Goal: Information Seeking & Learning: Learn about a topic

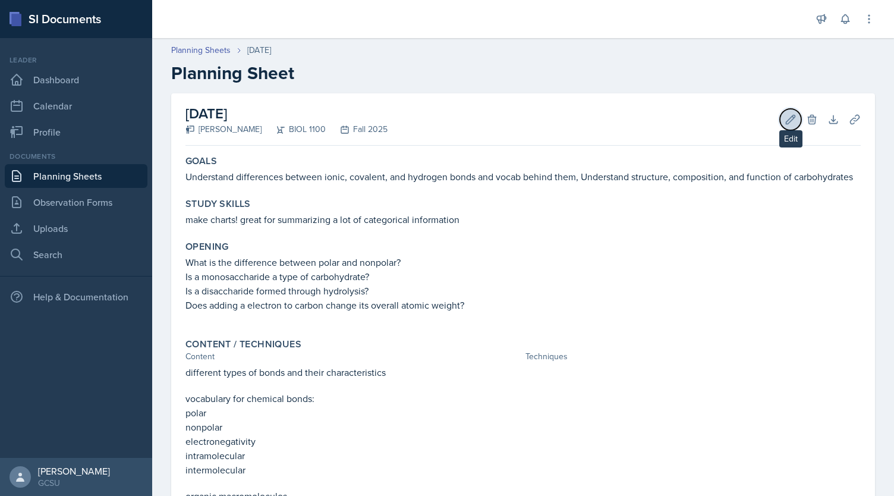
click at [780, 119] on button "Edit" at bounding box center [790, 119] width 21 height 21
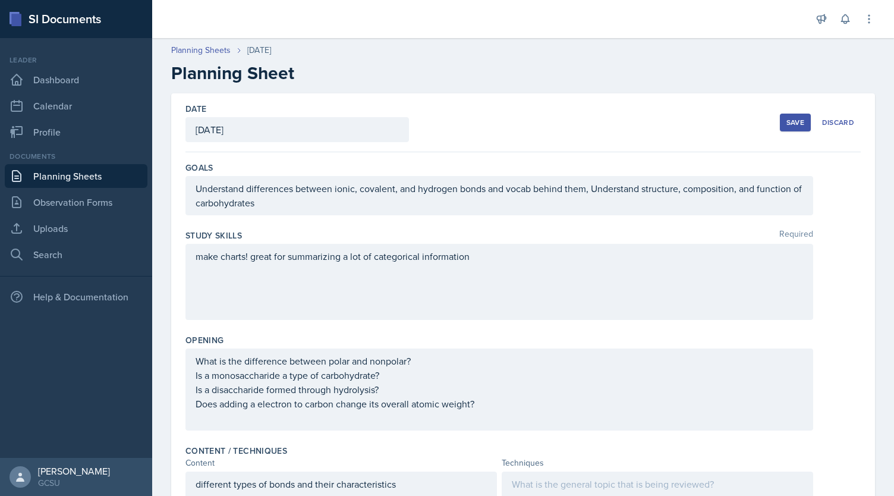
click at [467, 212] on div "Understand differences between ionic, covalent, and hydrogen bonds and vocab be…" at bounding box center [499, 195] width 628 height 39
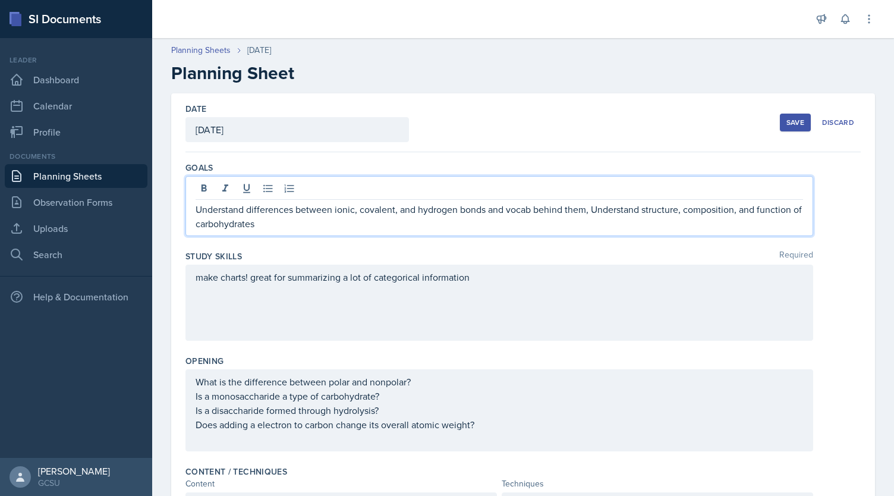
click at [467, 212] on p "Understand differences between ionic, covalent, and hydrogen bonds and vocab be…" at bounding box center [499, 216] width 607 height 29
click at [424, 215] on p "Understand differences between ionic, covalent, and hydrogen bonds and vocab be…" at bounding box center [499, 216] width 607 height 29
click at [398, 227] on p "Understand differences between ionic, covalent, and hydrogen bonds and vocab be…" at bounding box center [499, 216] width 607 height 29
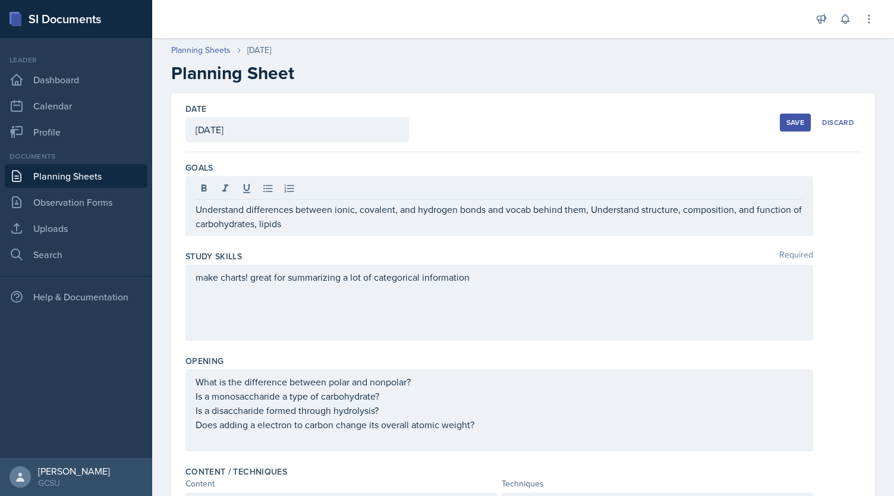
click at [365, 236] on div "Goals Understand differences between ionic, covalent, and hydrogen bonds and vo…" at bounding box center [522, 201] width 675 height 89
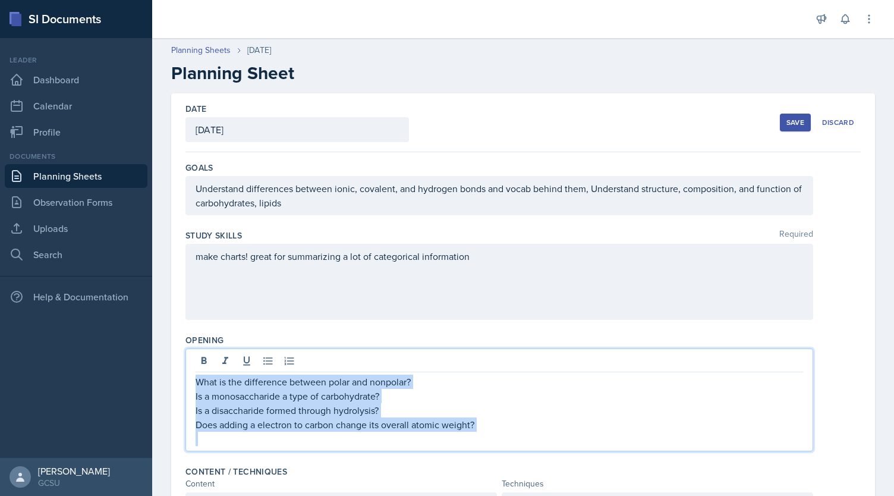
drag, startPoint x: 195, startPoint y: 360, endPoint x: 496, endPoint y: 436, distance: 310.8
click at [496, 436] on div "What is the difference between polar and nonpolar? Is a monosaccharide a type o…" at bounding box center [499, 409] width 607 height 71
copy div "What is the difference between polar and nonpolar? Is a monosaccharide a type o…"
click at [455, 390] on p "Is a monosaccharide a type of carbohydrate?" at bounding box center [499, 396] width 607 height 14
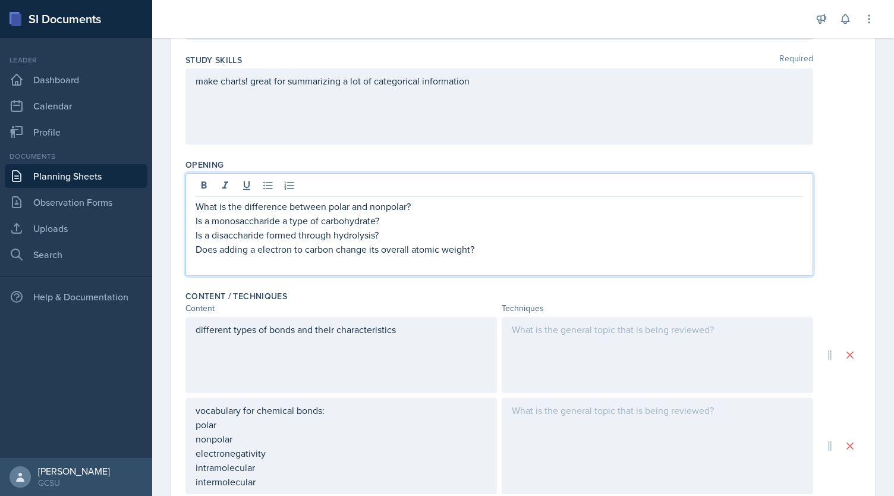
scroll to position [177, 0]
click at [483, 241] on p "Does adding a electron to carbon change its overall atomic weight?" at bounding box center [499, 248] width 607 height 14
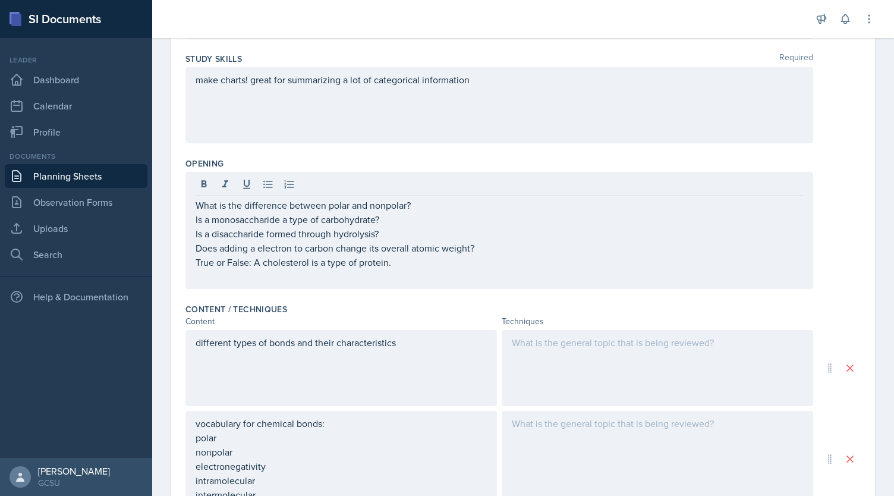
click at [360, 365] on div "different types of bonds and their characteristics" at bounding box center [340, 368] width 311 height 76
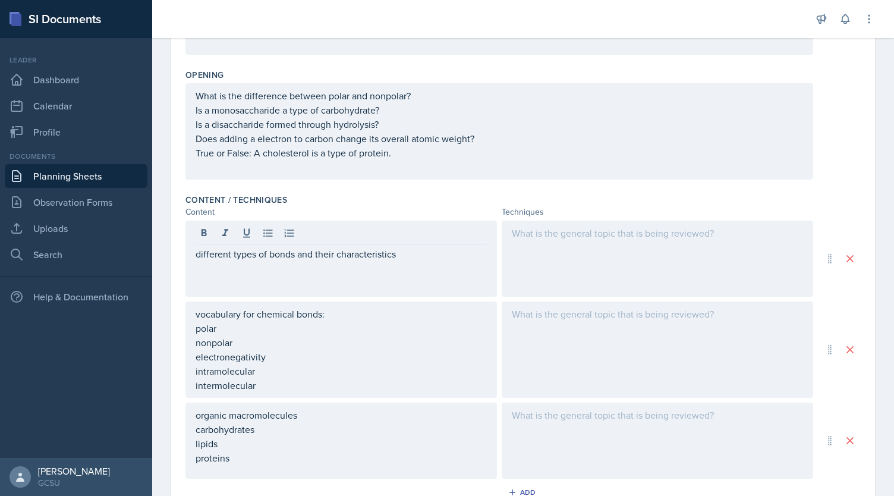
scroll to position [307, 0]
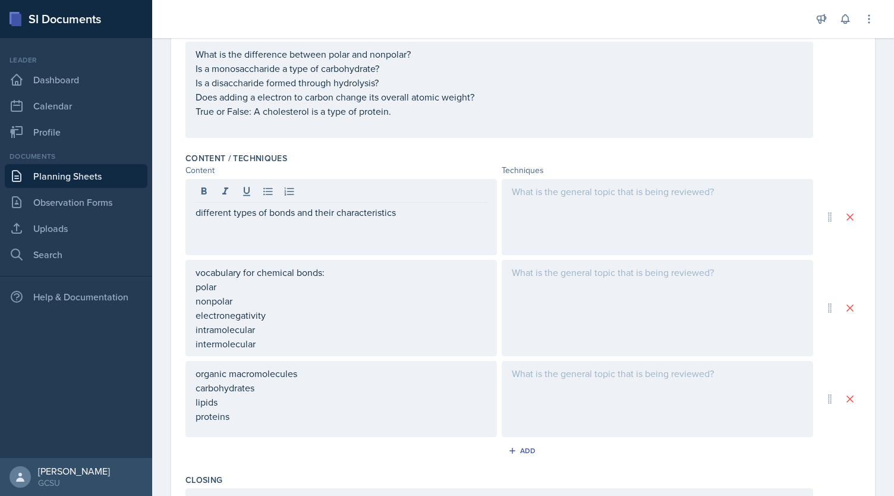
click at [866, 314] on div "Date [DATE] [DATE] 27 28 29 30 31 1 2 3 4 5 6 7 8 9 10 11 12 13 14 15 16 17 18 …" at bounding box center [523, 251] width 742 height 929
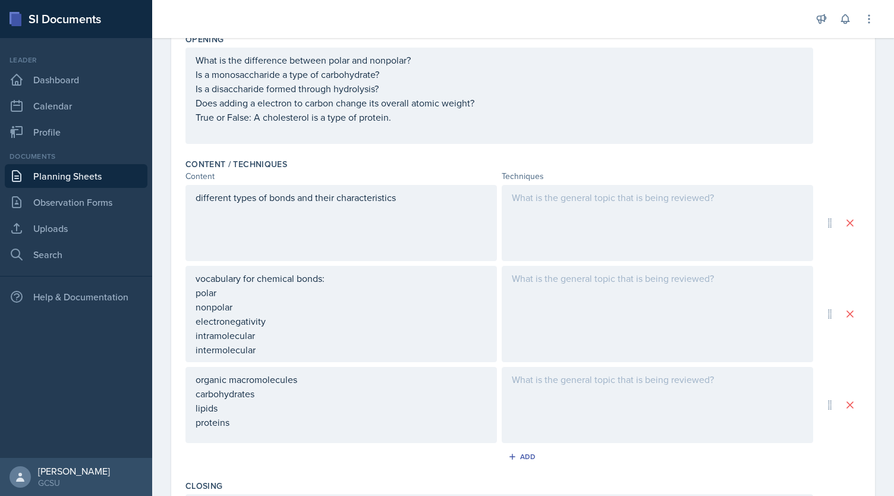
click at [676, 214] on div at bounding box center [657, 223] width 311 height 76
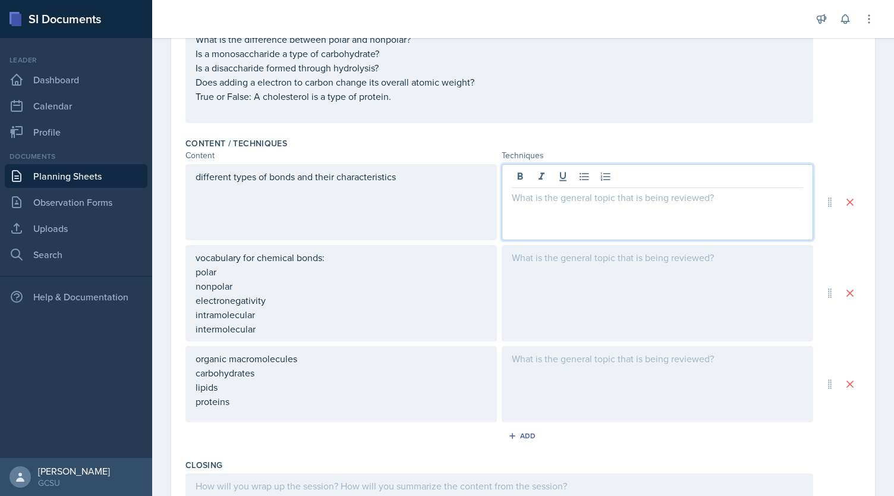
scroll to position [342, 0]
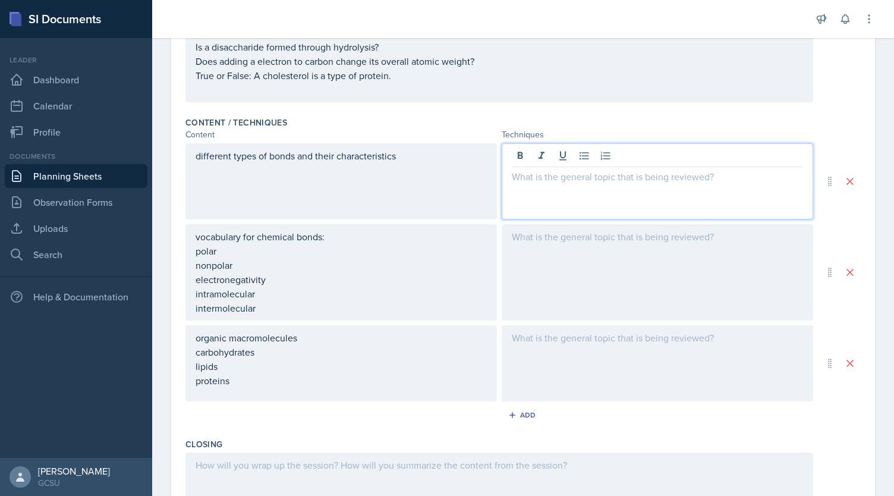
click at [314, 258] on p "polar" at bounding box center [341, 251] width 291 height 14
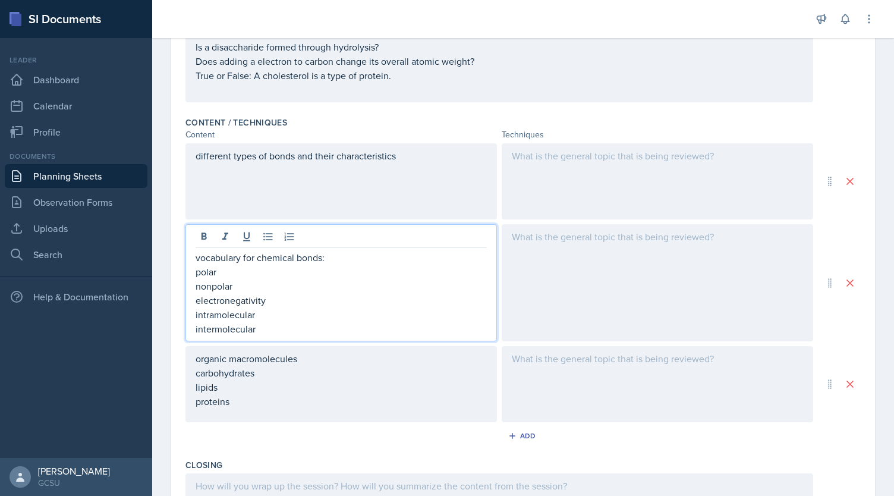
click at [355, 252] on p "vocabulary for chemical bonds:" at bounding box center [341, 257] width 291 height 14
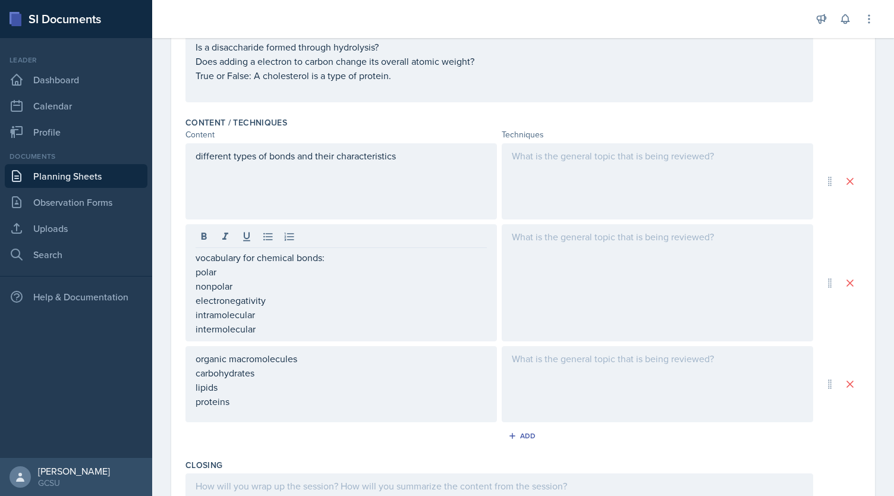
drag, startPoint x: 191, startPoint y: 259, endPoint x: 222, endPoint y: 268, distance: 31.6
click at [222, 268] on div "vocabulary for chemical bonds: polar nonpolar electronegativity intramolecular …" at bounding box center [340, 282] width 311 height 117
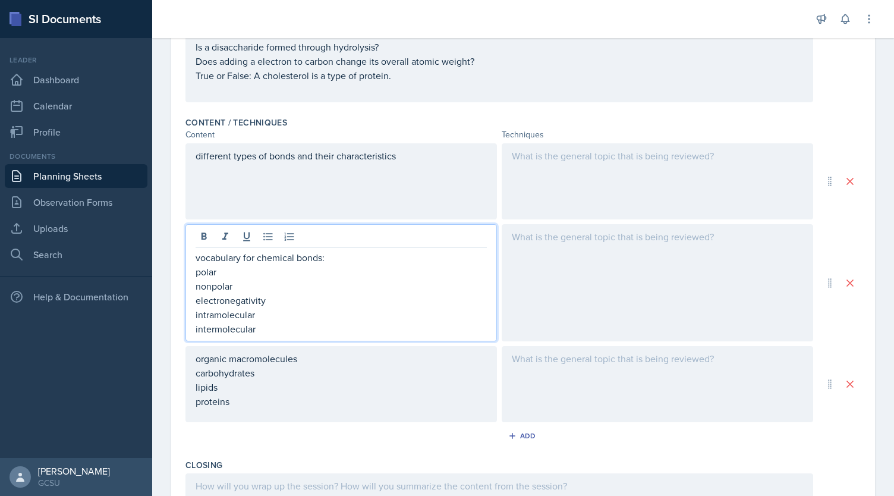
click at [219, 274] on p "polar" at bounding box center [341, 271] width 291 height 14
drag, startPoint x: 265, startPoint y: 327, endPoint x: 181, endPoint y: 270, distance: 102.2
click at [181, 270] on div "Date [DATE] [DATE] 27 28 29 30 31 1 2 3 4 5 6 7 8 9 10 11 12 13 14 15 16 17 18 …" at bounding box center [523, 212] width 704 height 922
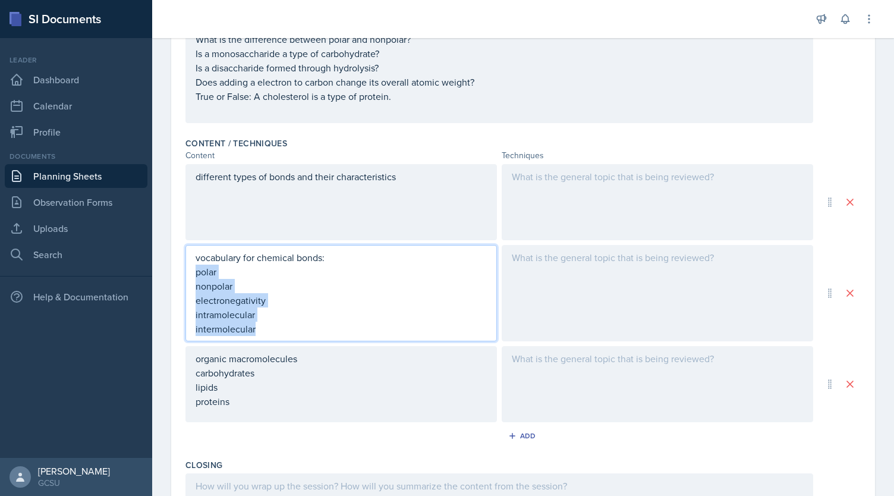
copy div "polar nonpolar electronegativity intramolecular intermolecular"
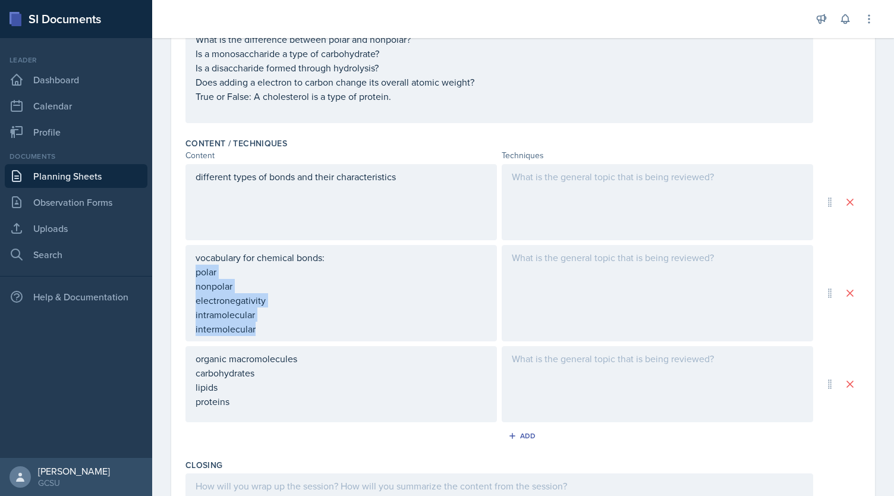
scroll to position [342, 0]
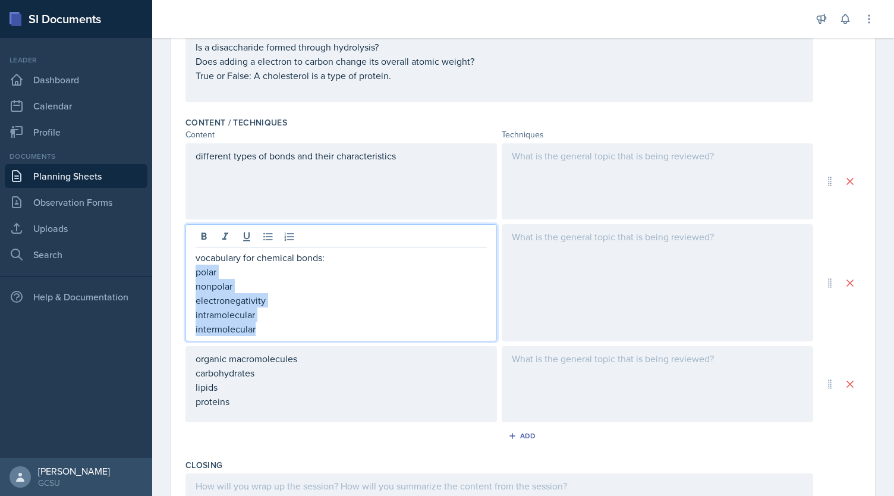
click at [352, 290] on p "nonpolar" at bounding box center [341, 286] width 291 height 14
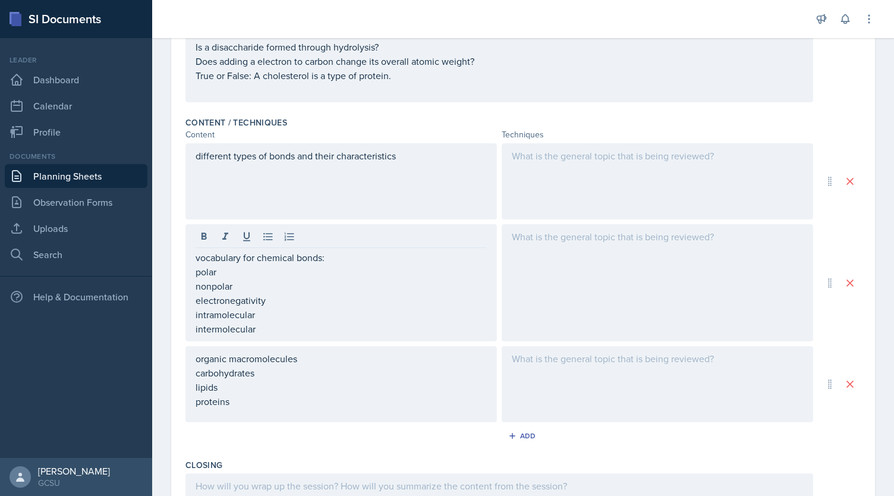
click at [607, 283] on div at bounding box center [657, 282] width 311 height 117
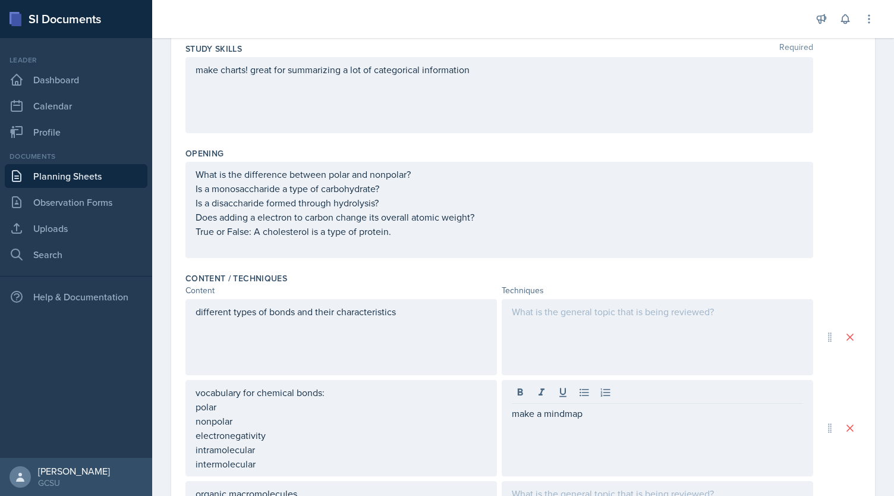
scroll to position [0, 0]
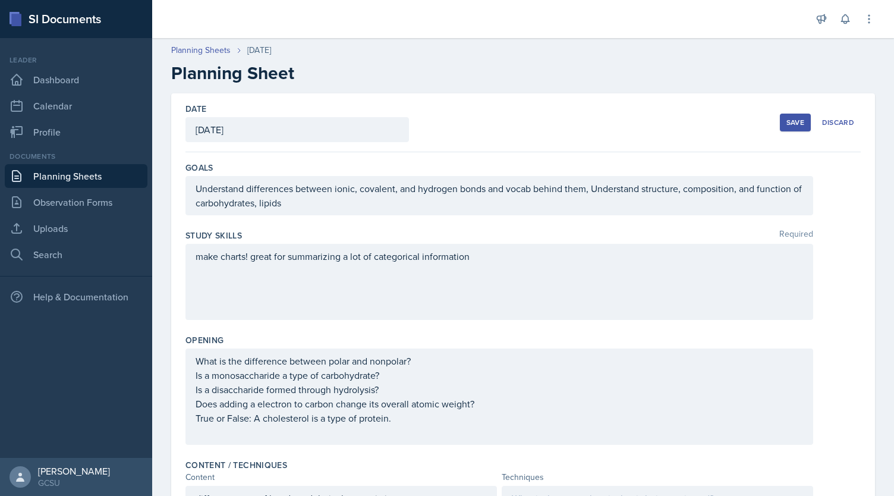
click at [796, 124] on button "Save" at bounding box center [795, 123] width 31 height 18
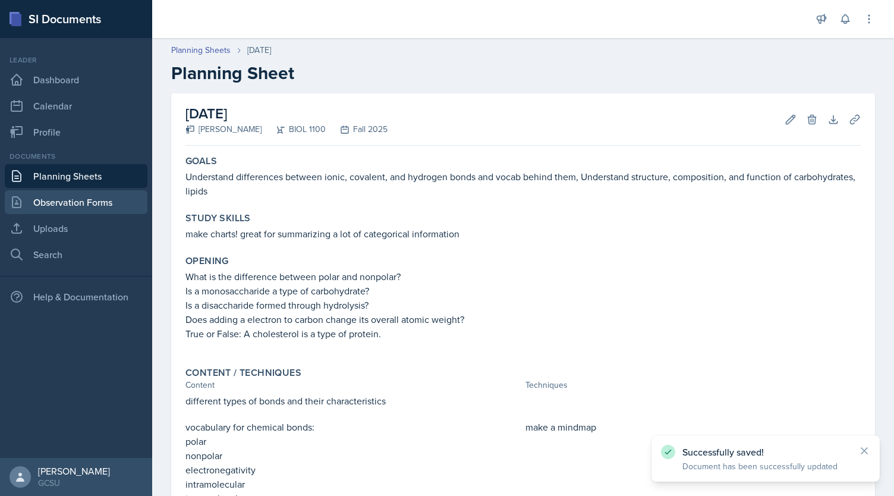
click at [50, 209] on link "Observation Forms" at bounding box center [76, 202] width 143 height 24
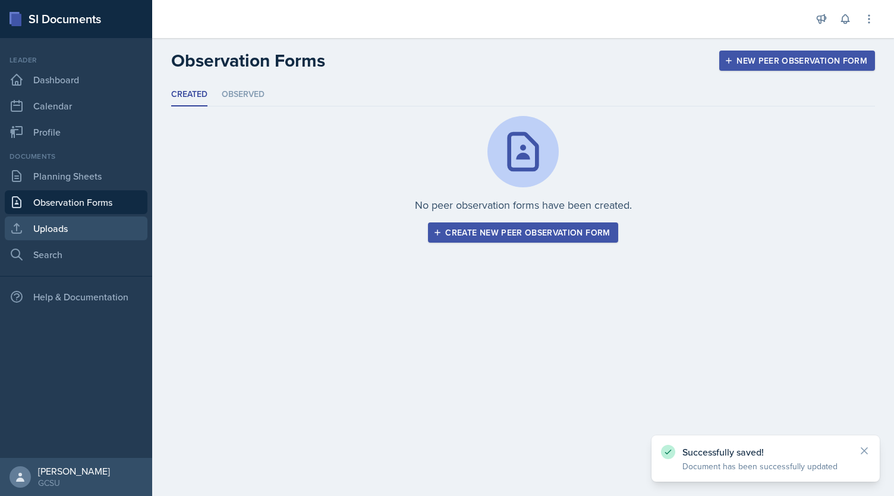
click at [67, 230] on link "Uploads" at bounding box center [76, 228] width 143 height 24
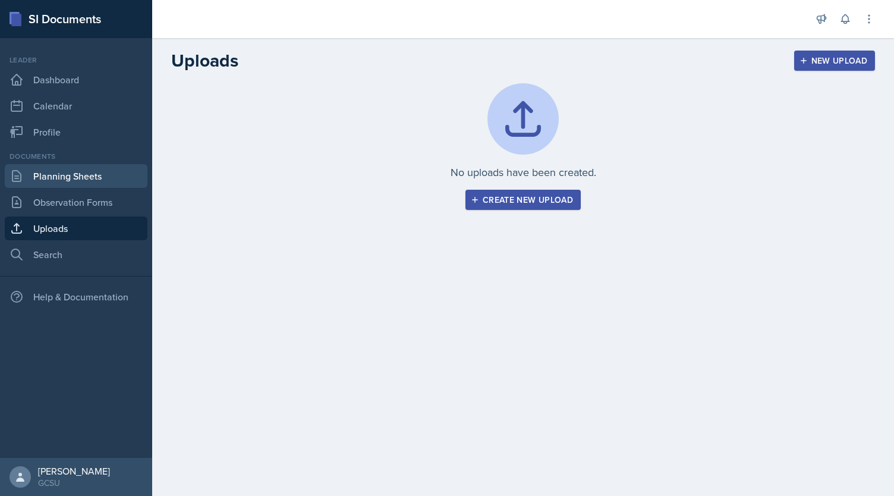
click at [128, 172] on link "Planning Sheets" at bounding box center [76, 176] width 143 height 24
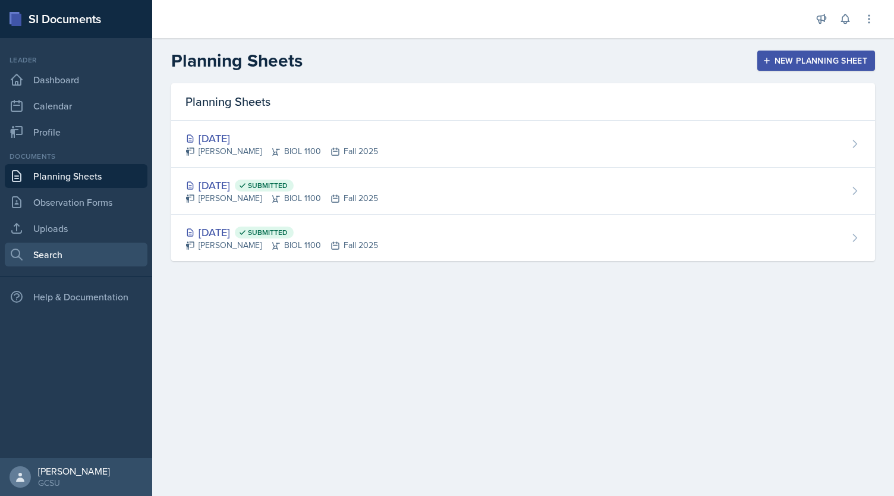
click at [92, 252] on link "Search" at bounding box center [76, 254] width 143 height 24
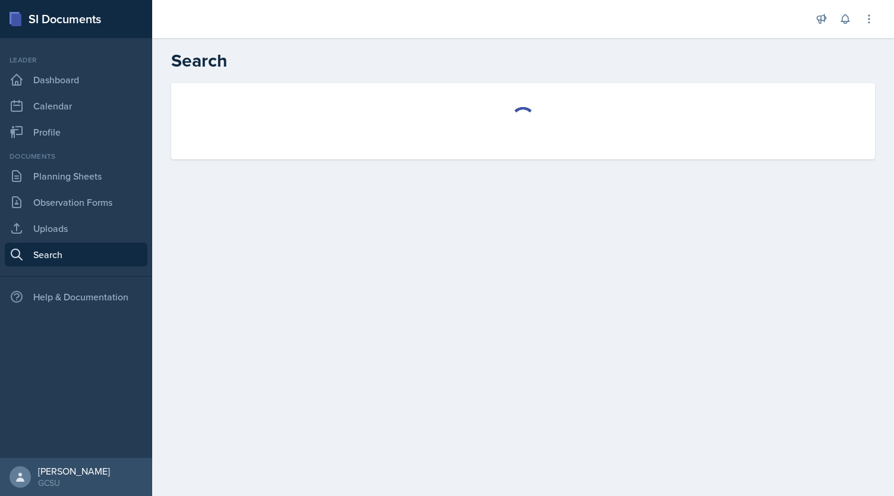
select select "all"
select select "1"
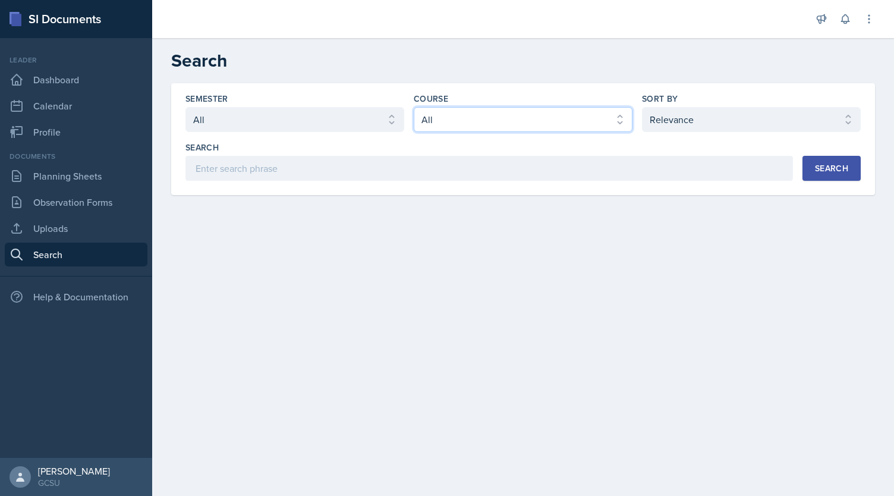
click at [566, 114] on select "Select course All ACCT 3101 ACCT 3102 ASTR 1000 BIOL 1100 BIOL 1107 BIOL 1108 B…" at bounding box center [523, 119] width 219 height 25
select select "36541d13-729a-45ef-a9cb-922687840166"
click at [414, 107] on select "Select course All ACCT 3101 ACCT 3102 ASTR 1000 BIOL 1100 BIOL 1107 BIOL 1108 B…" at bounding box center [523, 119] width 219 height 25
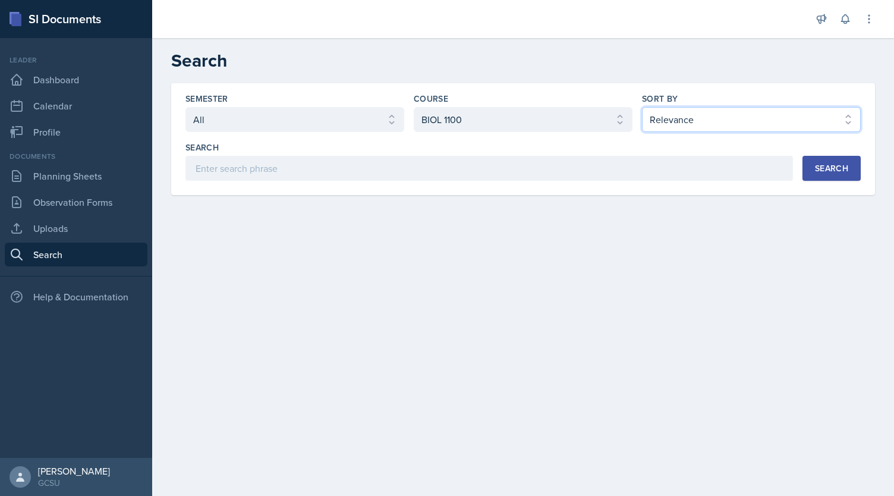
click at [770, 119] on select "Select sort by Relevance Document Date (Asc) Document Date (Desc)" at bounding box center [751, 119] width 219 height 25
select select "3"
click at [642, 107] on select "Select sort by Relevance Document Date (Asc) Document Date (Desc)" at bounding box center [751, 119] width 219 height 25
click at [808, 166] on button "Search" at bounding box center [831, 168] width 58 height 25
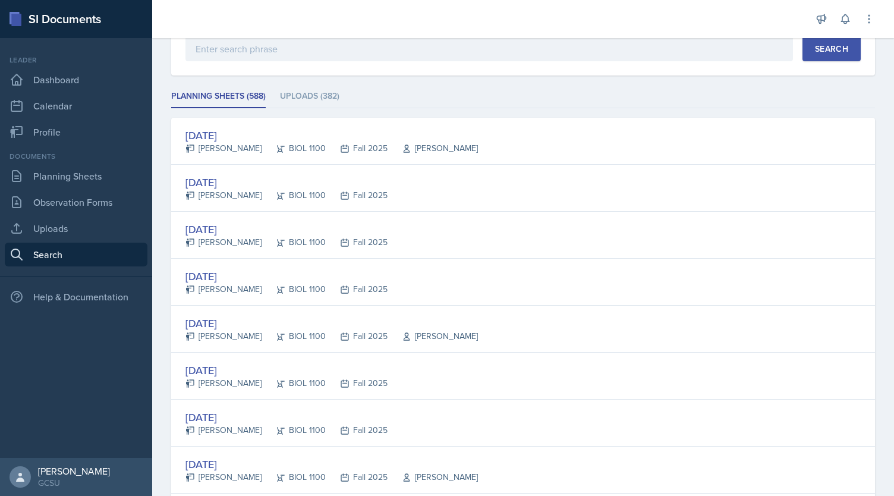
scroll to position [136, 0]
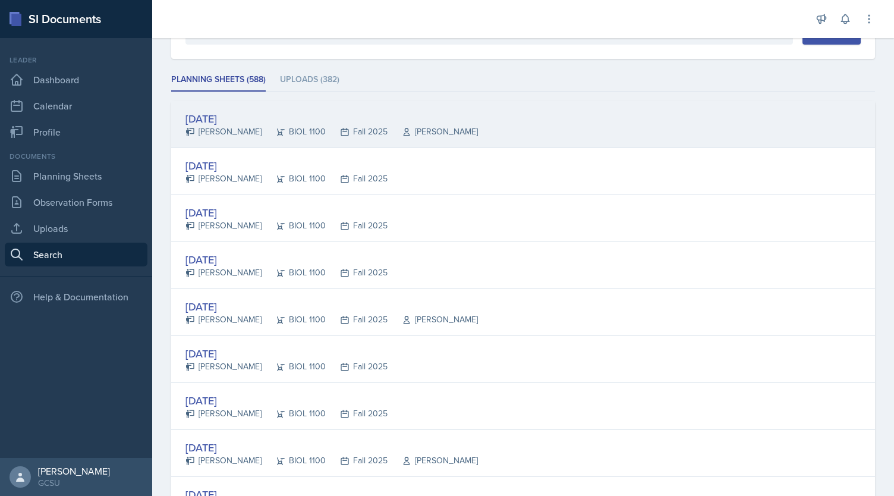
click at [251, 112] on div "[DATE]" at bounding box center [331, 119] width 292 height 16
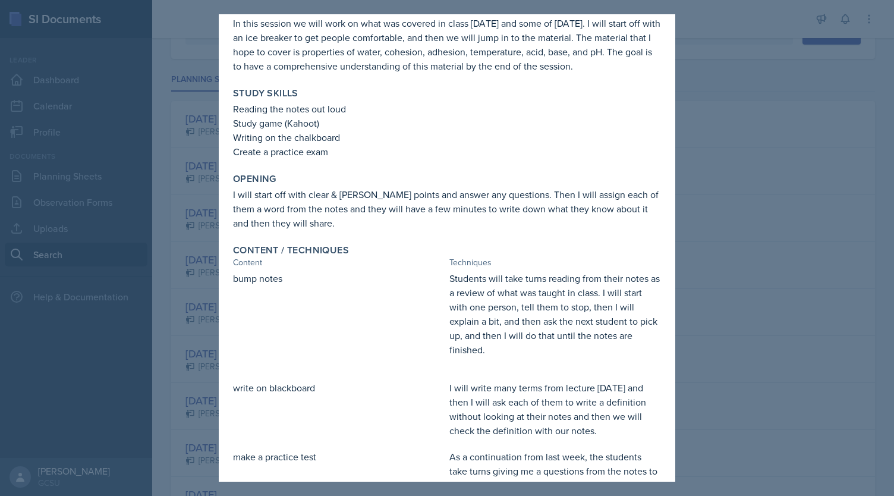
scroll to position [0, 0]
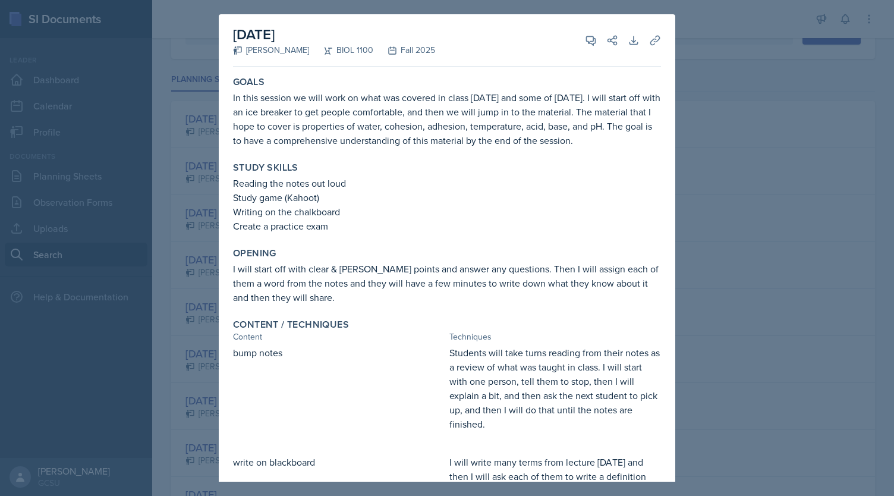
click at [799, 141] on div at bounding box center [447, 248] width 894 height 496
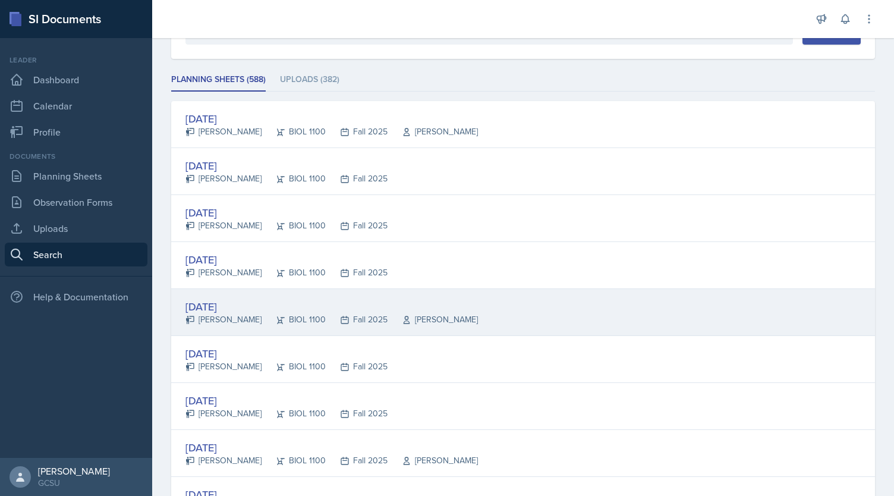
click at [245, 302] on div "[DATE]" at bounding box center [331, 306] width 292 height 16
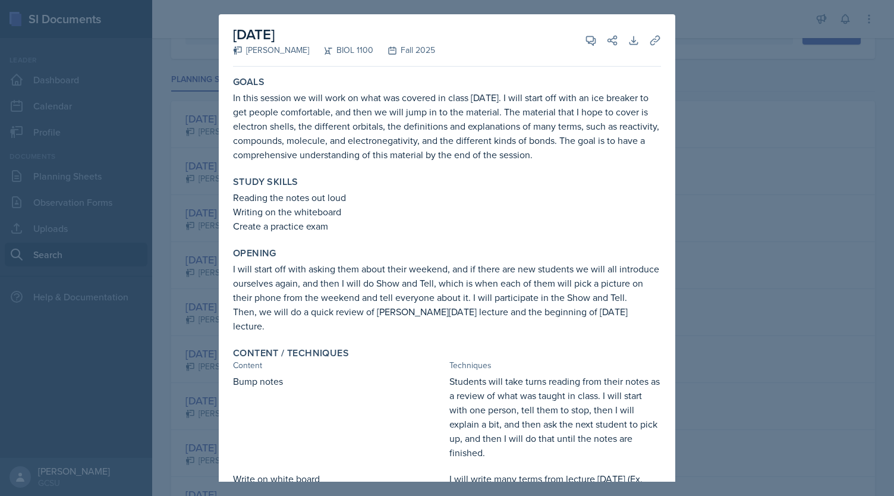
drag, startPoint x: 675, startPoint y: 190, endPoint x: 675, endPoint y: 199, distance: 8.9
click at [675, 199] on div at bounding box center [447, 248] width 894 height 496
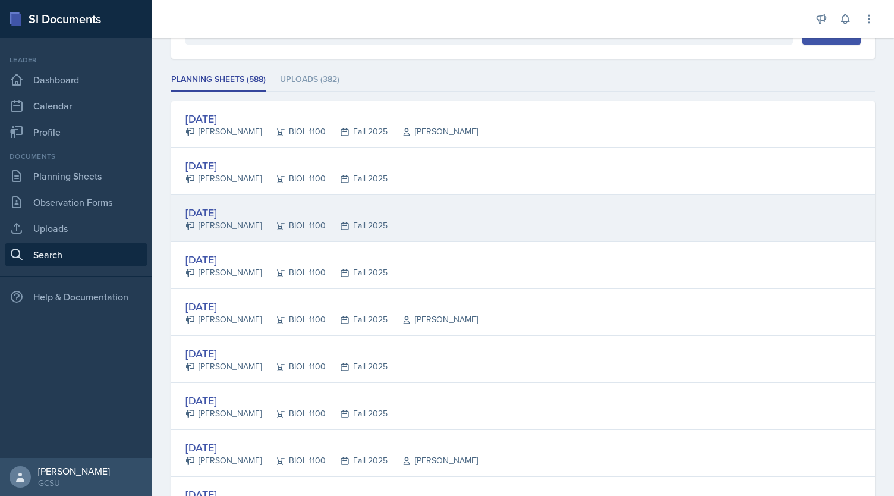
click at [226, 214] on div "[DATE]" at bounding box center [286, 212] width 202 height 16
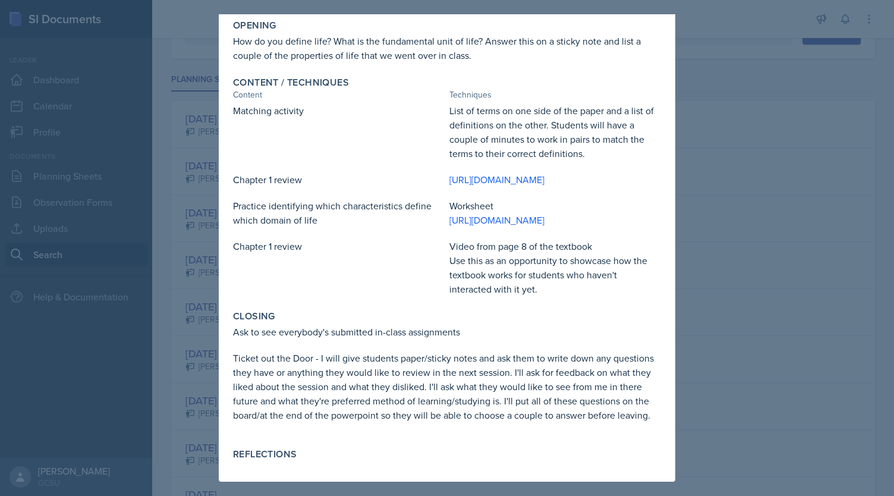
scroll to position [227, 0]
click at [730, 336] on div at bounding box center [447, 248] width 894 height 496
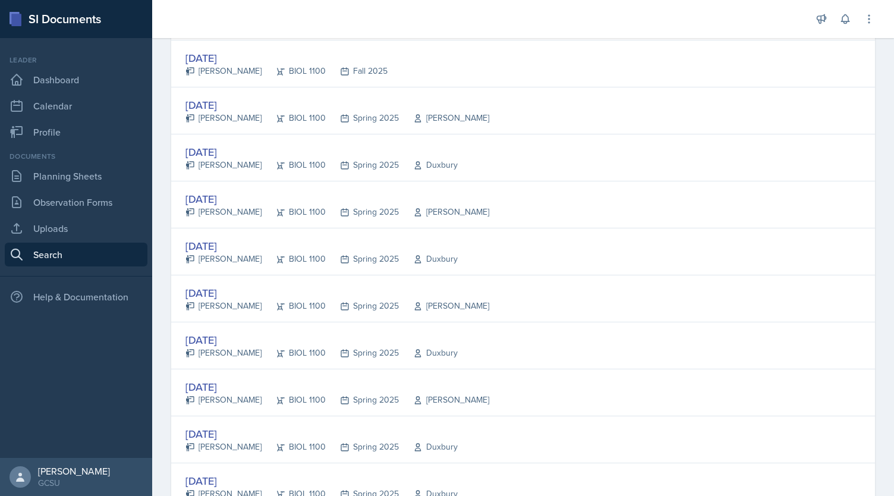
scroll to position [758, 0]
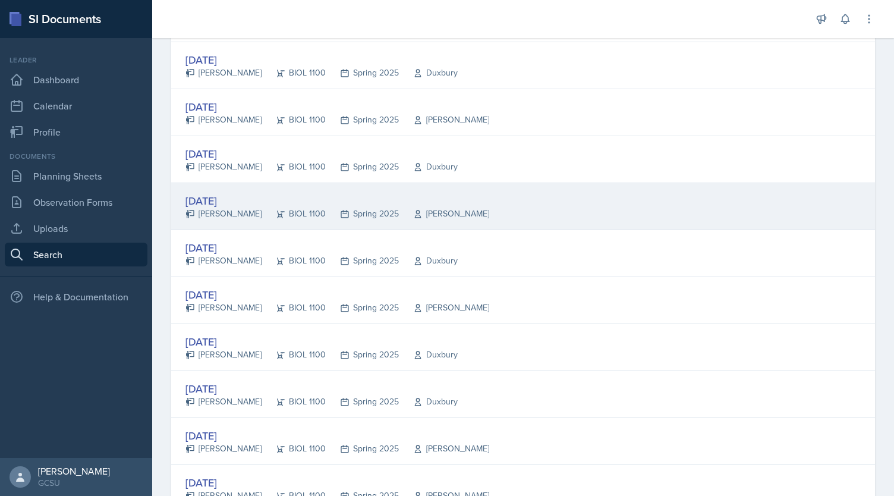
click at [219, 198] on div "[DATE]" at bounding box center [337, 201] width 304 height 16
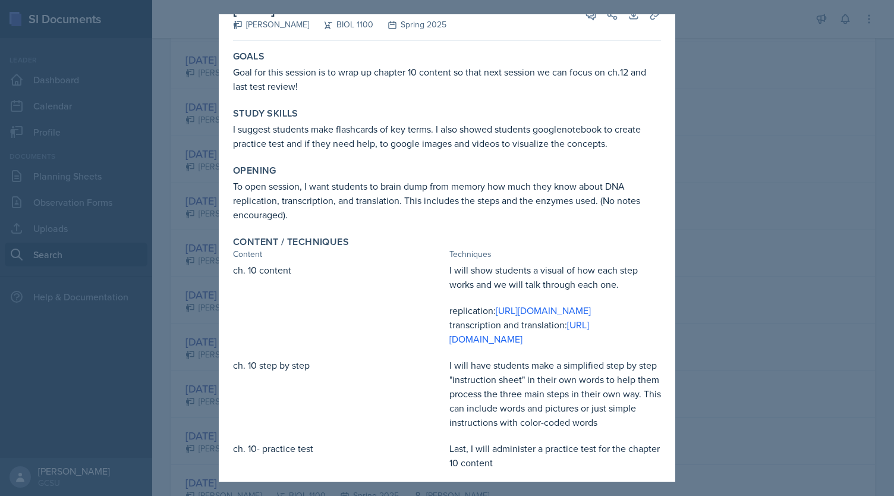
scroll to position [0, 0]
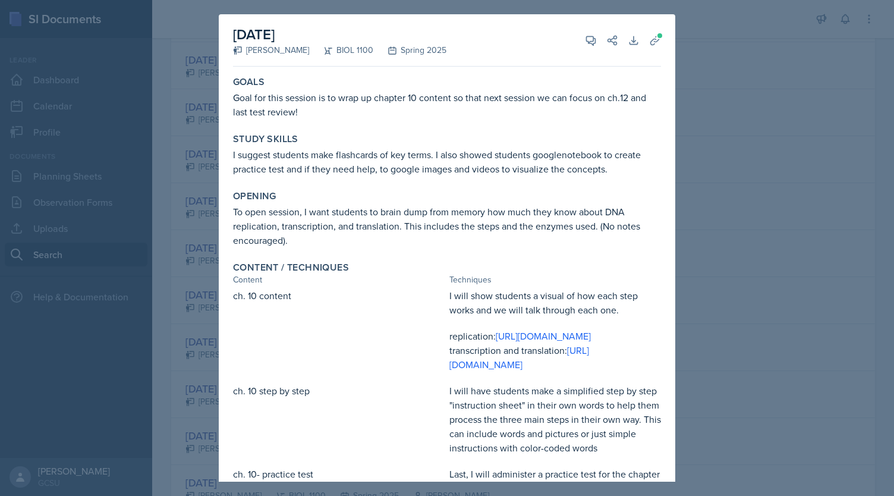
click at [708, 114] on div at bounding box center [447, 248] width 894 height 496
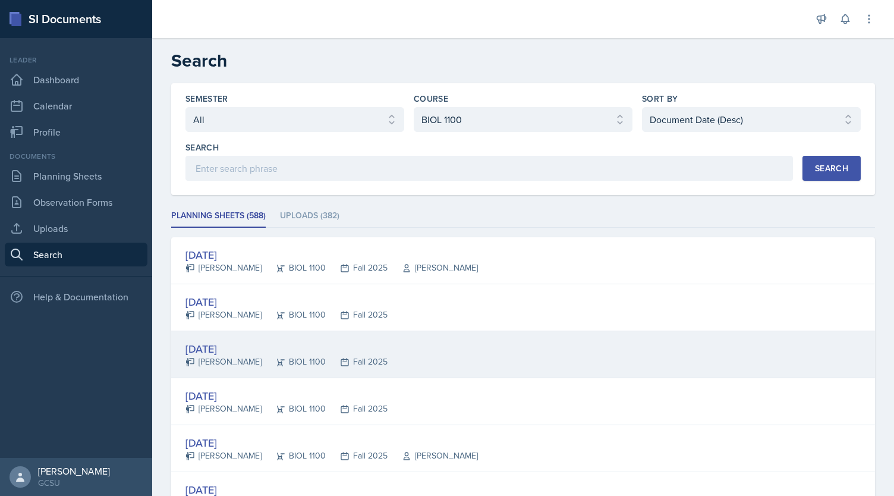
click at [213, 345] on div "[DATE]" at bounding box center [286, 349] width 202 height 16
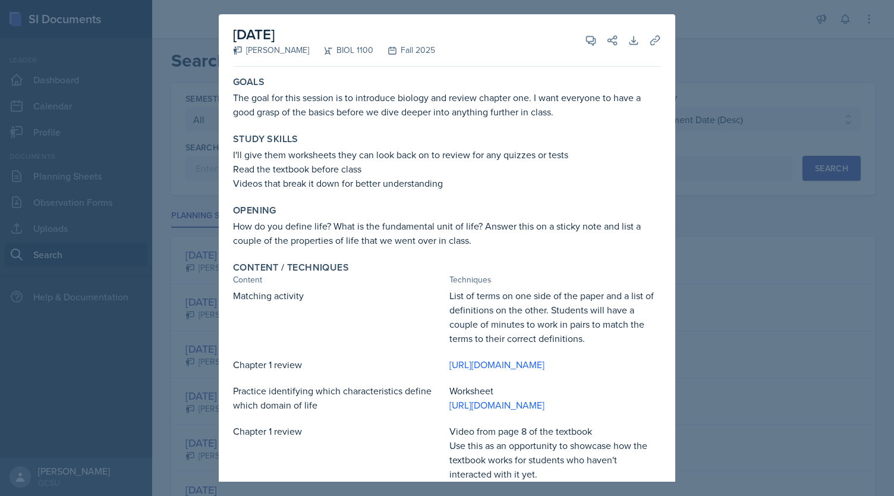
click at [731, 47] on div at bounding box center [447, 248] width 894 height 496
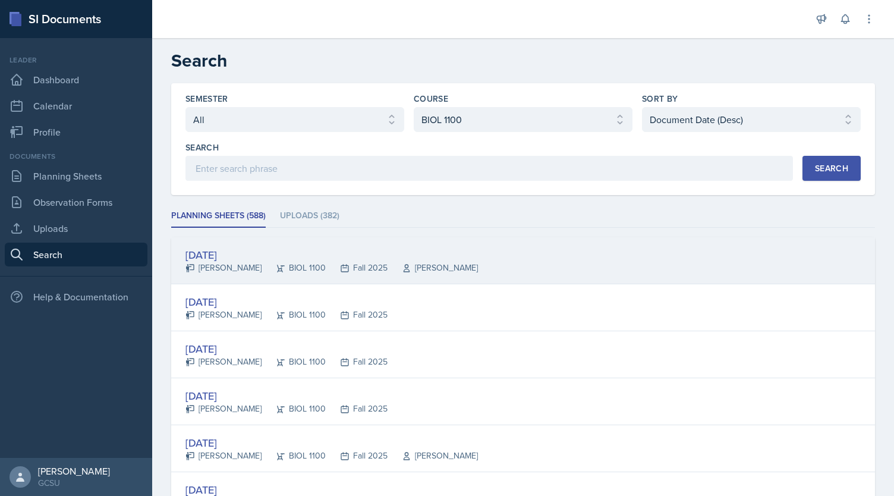
click at [210, 257] on div "[DATE]" at bounding box center [331, 255] width 292 height 16
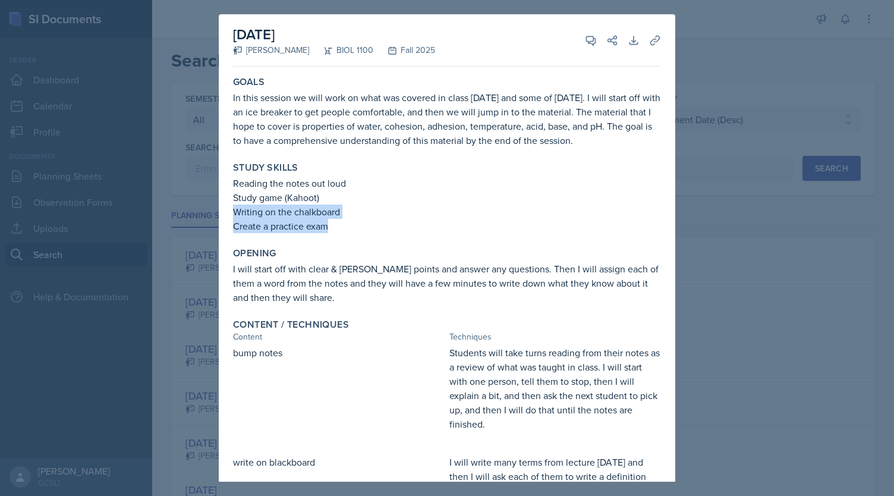
drag, startPoint x: 665, startPoint y: 192, endPoint x: 650, endPoint y: 229, distance: 39.7
click at [650, 229] on div "[DATE] [PERSON_NAME] BIOL 1100 Fall 2025 View Comments Comments Send Share Down…" at bounding box center [447, 404] width 456 height 780
click at [664, 211] on div "[DATE] [PERSON_NAME] BIOL 1100 Fall 2025 View Comments Comments Send Share Down…" at bounding box center [447, 404] width 456 height 780
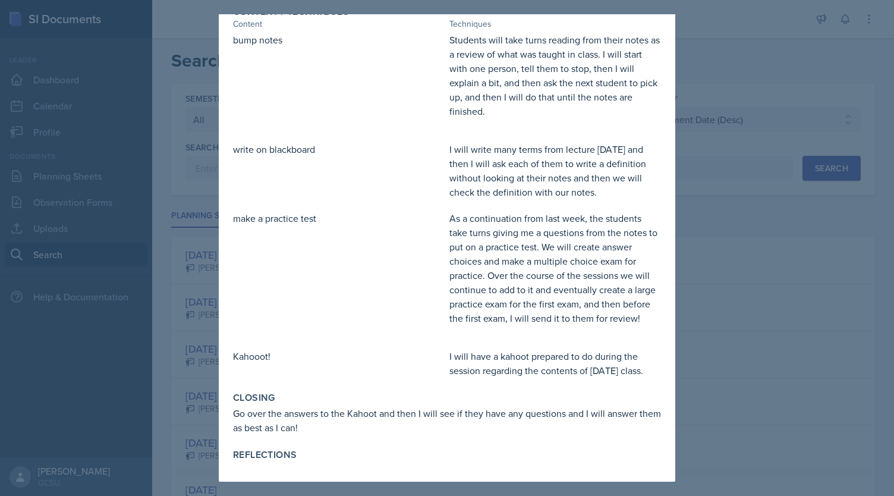
scroll to position [309, 0]
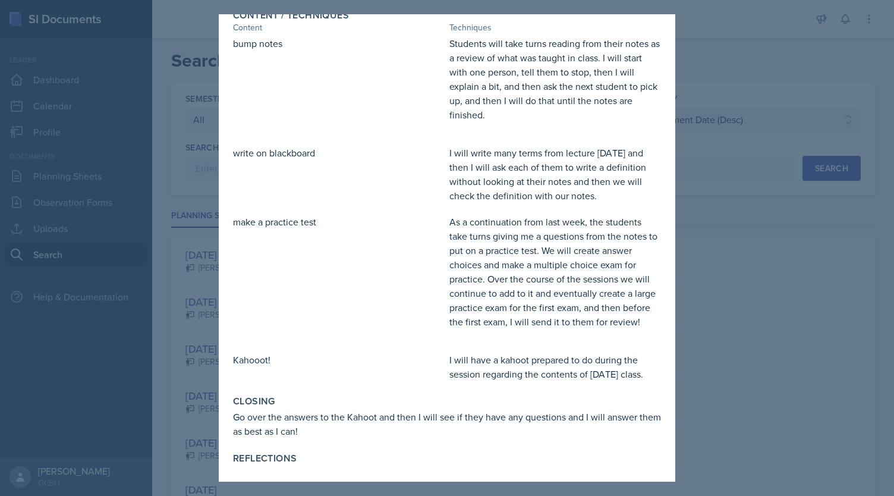
click at [744, 212] on div at bounding box center [447, 248] width 894 height 496
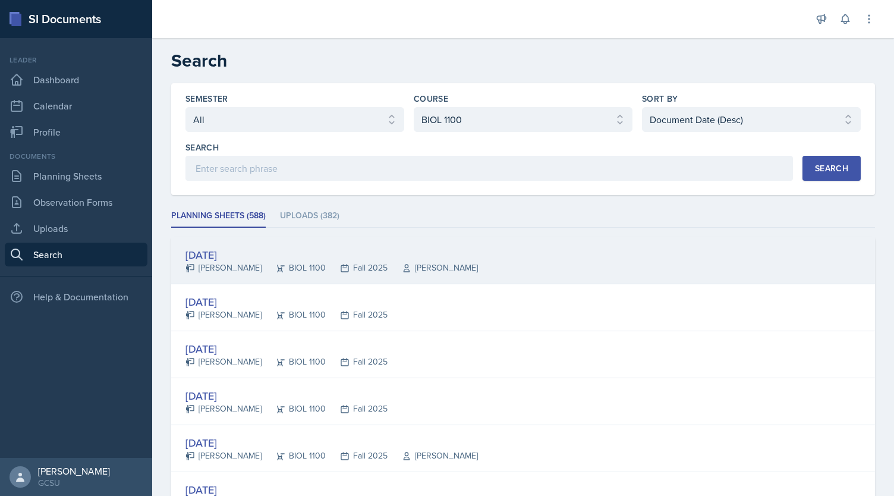
click at [219, 247] on div "[DATE]" at bounding box center [331, 255] width 292 height 16
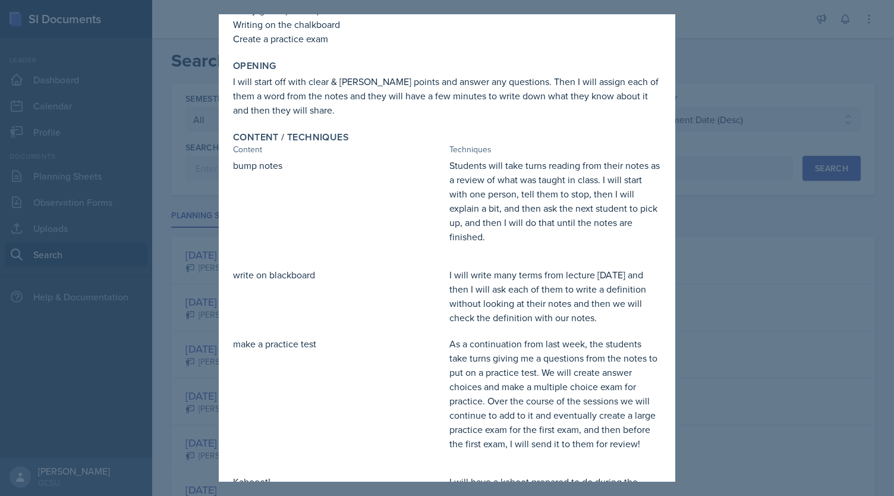
scroll to position [181, 0]
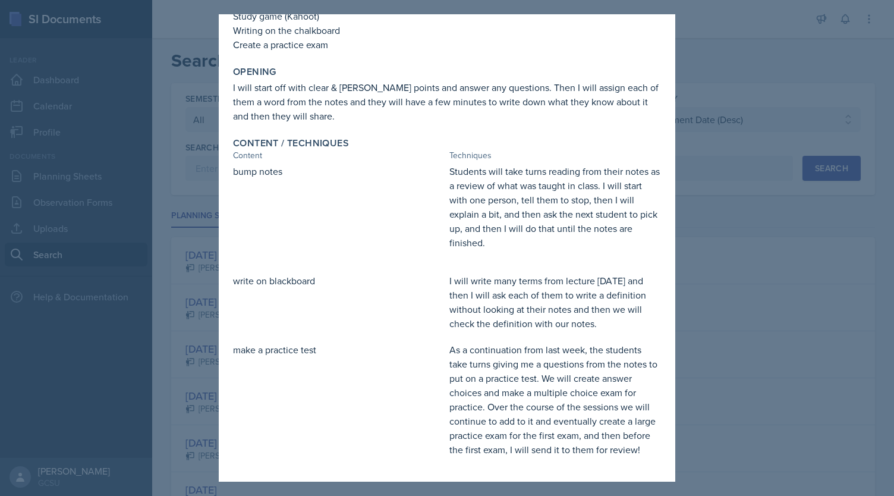
click at [737, 81] on div at bounding box center [447, 248] width 894 height 496
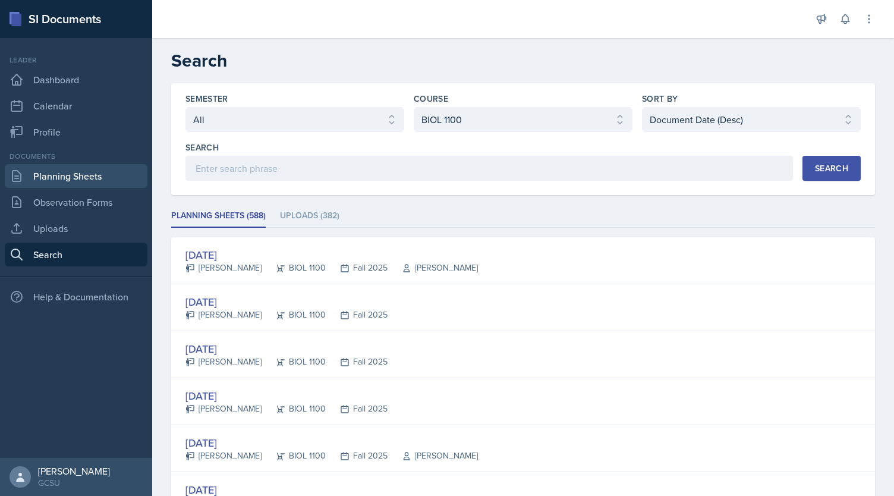
click at [89, 178] on link "Planning Sheets" at bounding box center [76, 176] width 143 height 24
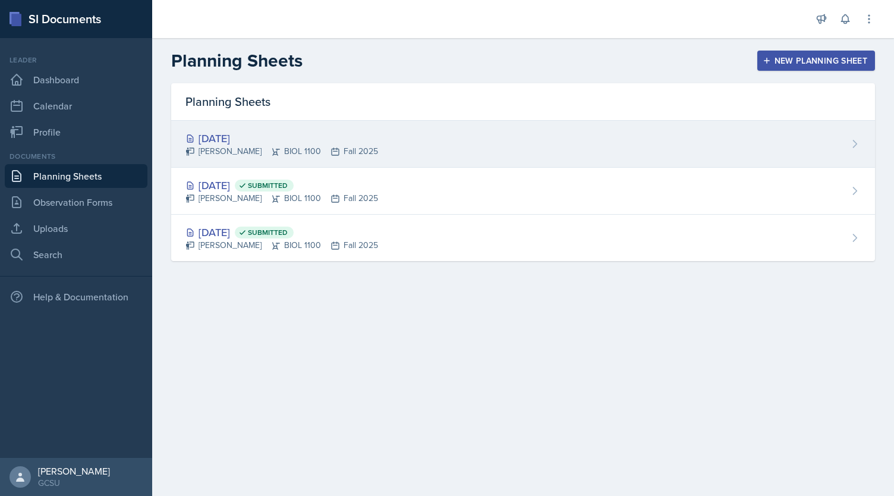
click at [226, 140] on div "[DATE]" at bounding box center [281, 138] width 193 height 16
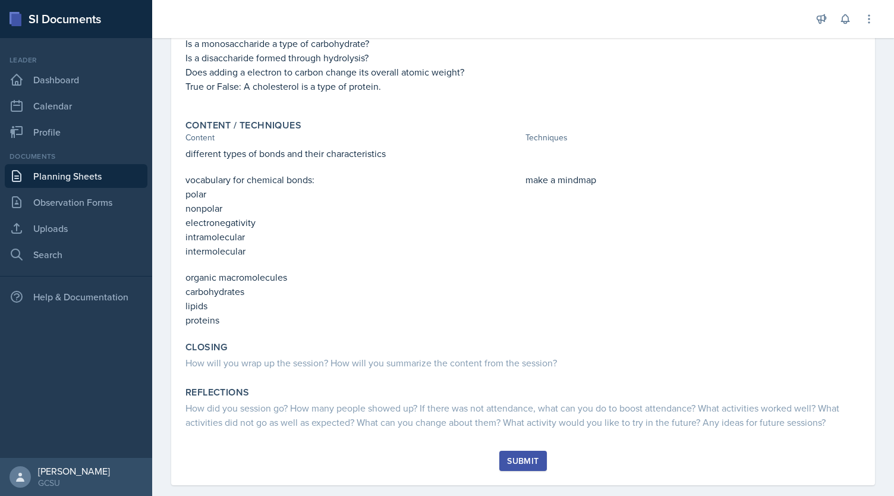
scroll to position [249, 0]
